Goal: Check status: Check status

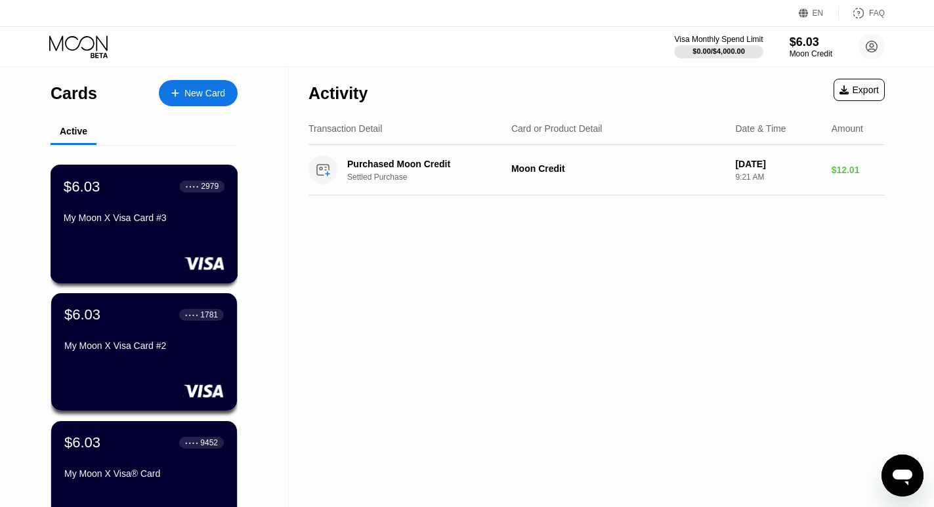
click at [135, 208] on div "$6.03 ● ● ● ● 2979 My Moon X Visa Card #3" at bounding box center [144, 203] width 161 height 51
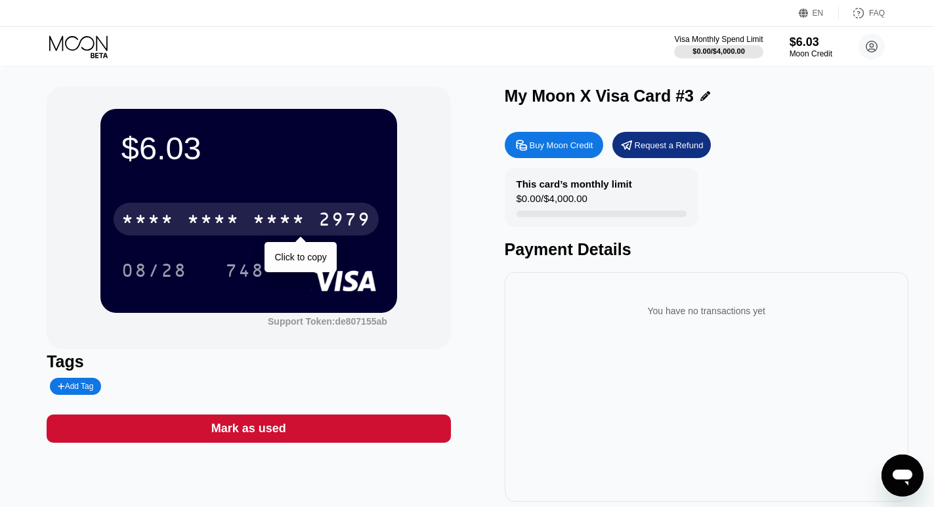
click at [308, 218] on div "* * * * * * * * * * * * 2979" at bounding box center [246, 219] width 265 height 33
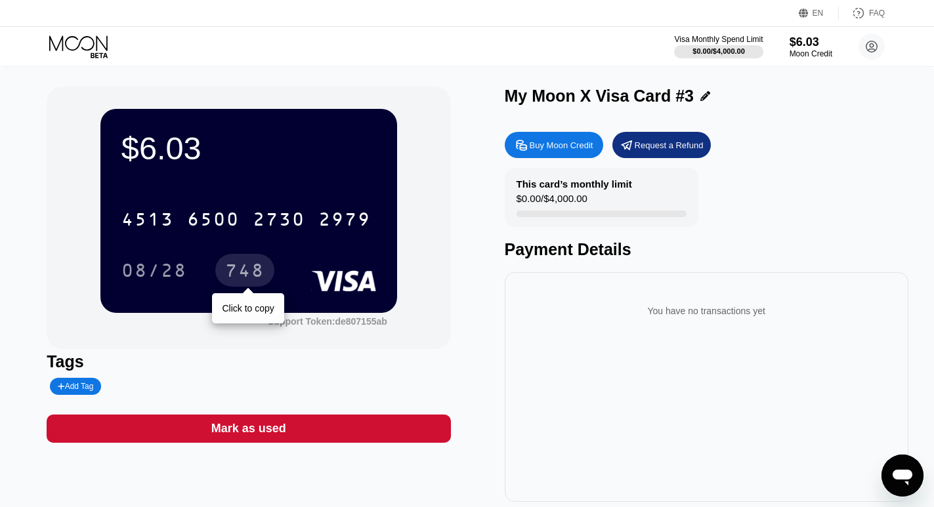
click at [263, 275] on div "748" at bounding box center [244, 272] width 39 height 21
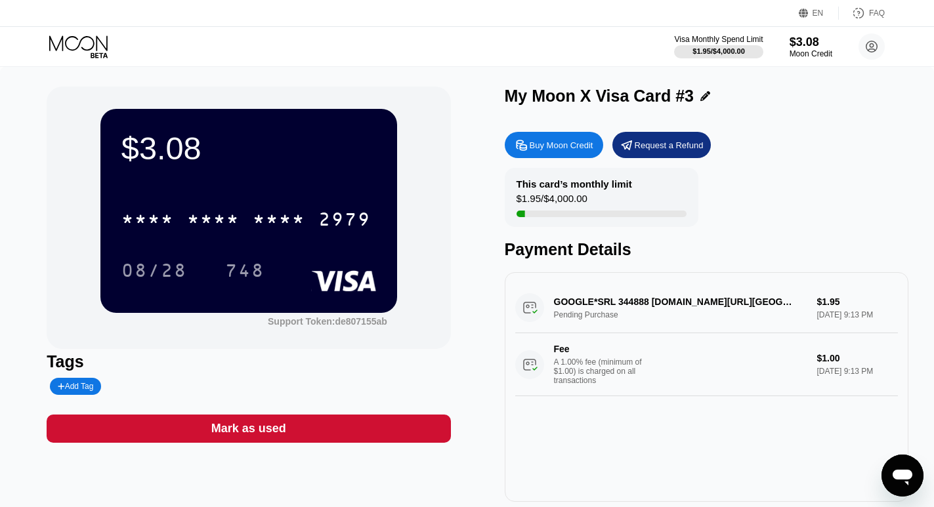
click at [79, 39] on icon at bounding box center [79, 46] width 61 height 23
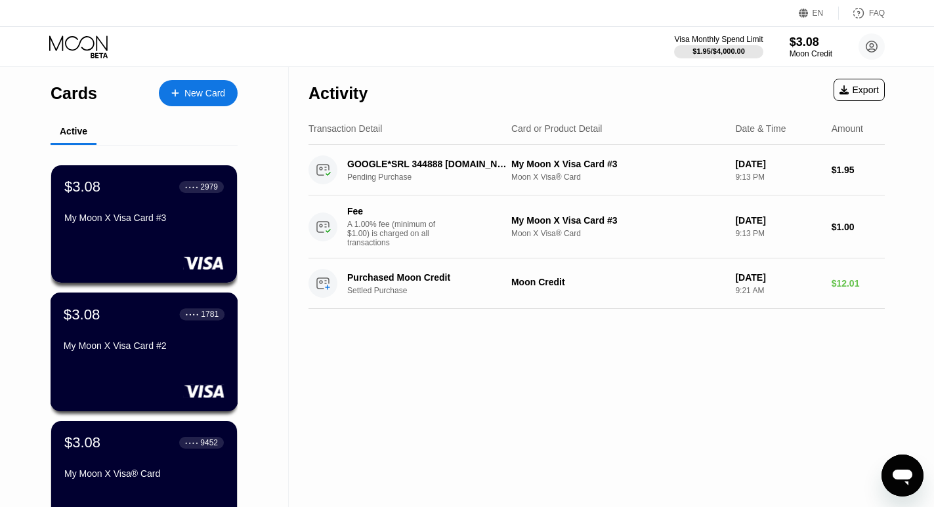
click at [138, 350] on div "My Moon X Visa Card #2" at bounding box center [144, 346] width 161 height 10
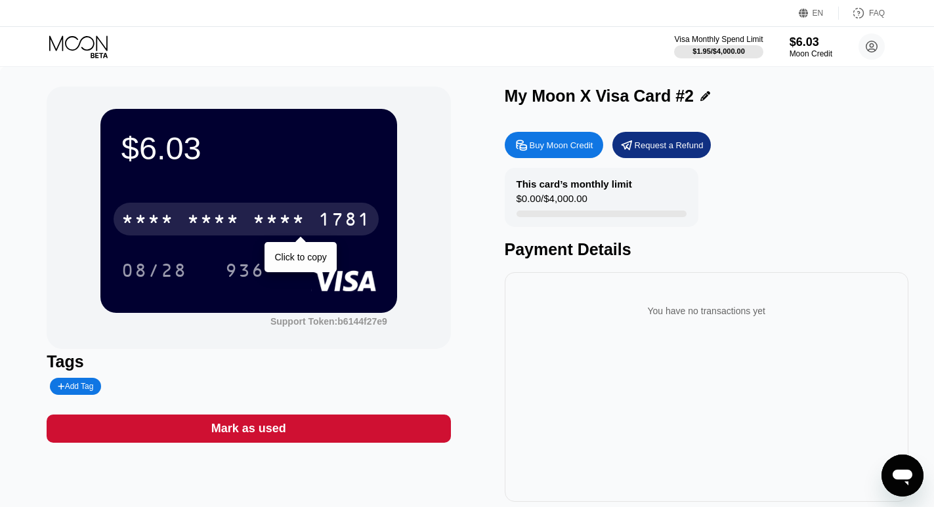
click at [337, 218] on div "1781" at bounding box center [344, 221] width 52 height 21
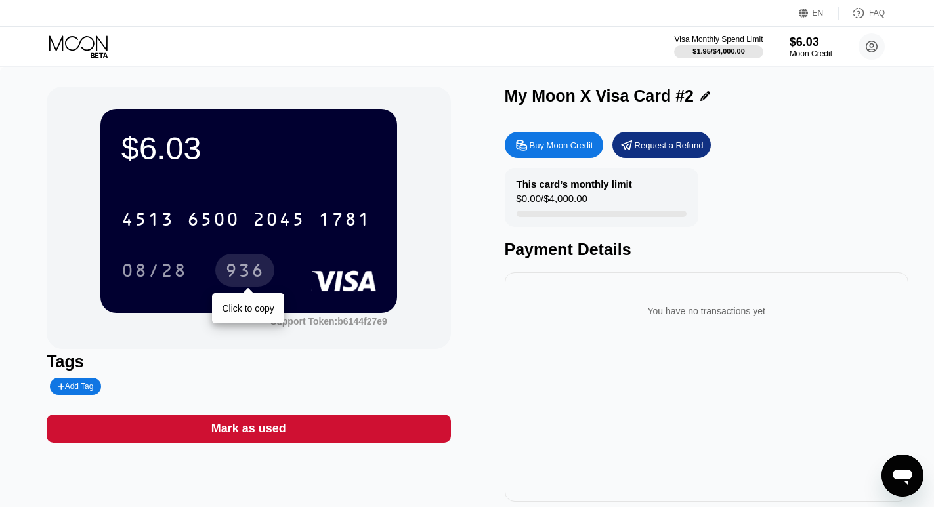
click at [253, 271] on div "936" at bounding box center [244, 272] width 39 height 21
